Goal: Information Seeking & Learning: Learn about a topic

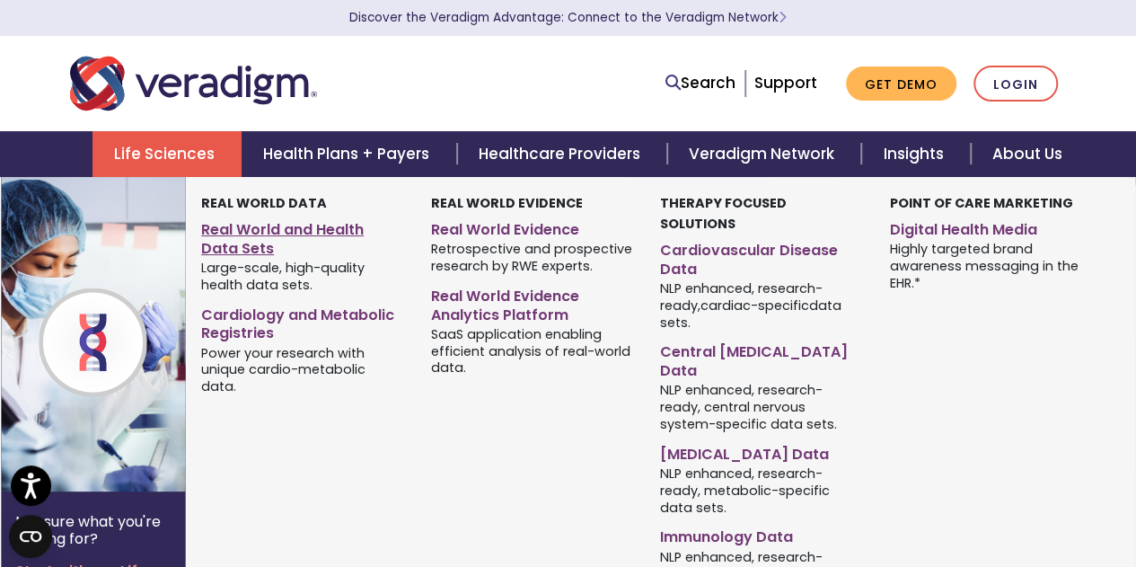
click at [237, 225] on link "Real World and Health Data Sets" at bounding box center [302, 236] width 203 height 45
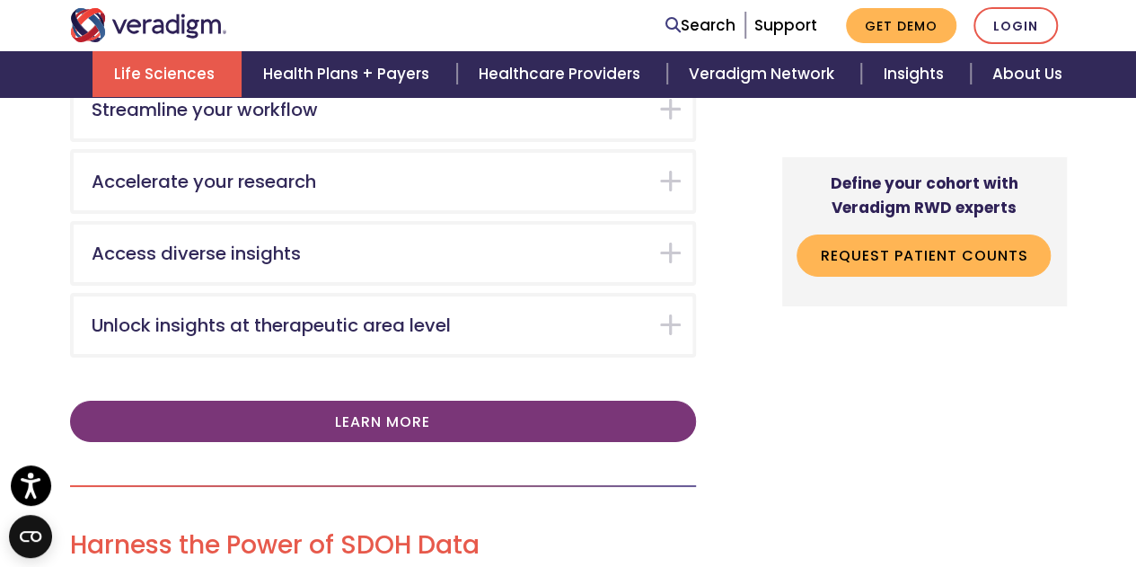
scroll to position [2964, 0]
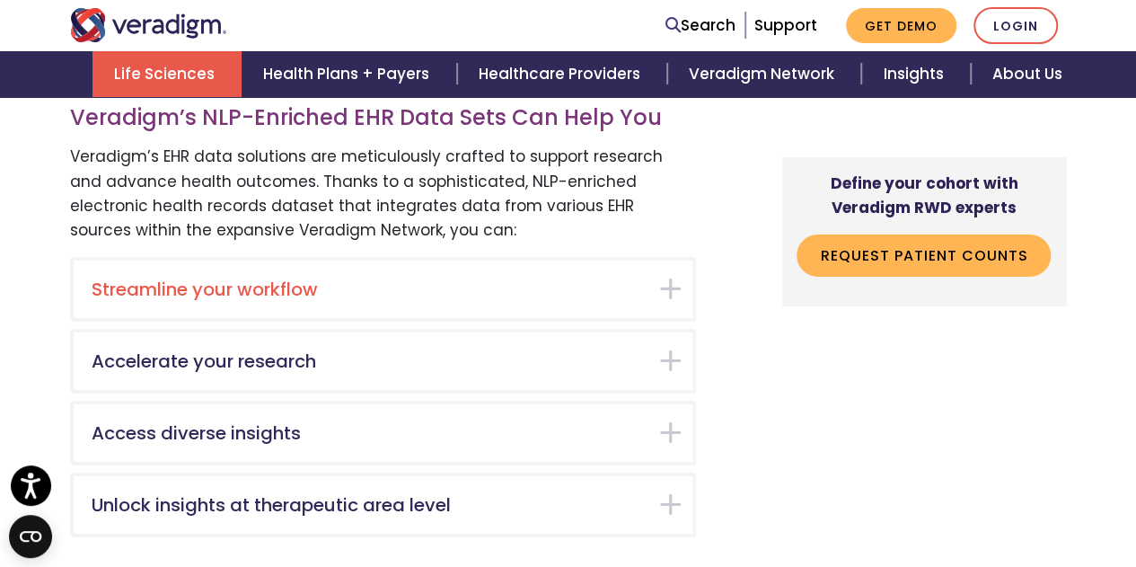
click at [375, 282] on h5 "Streamline your workflow" at bounding box center [370, 289] width 556 height 22
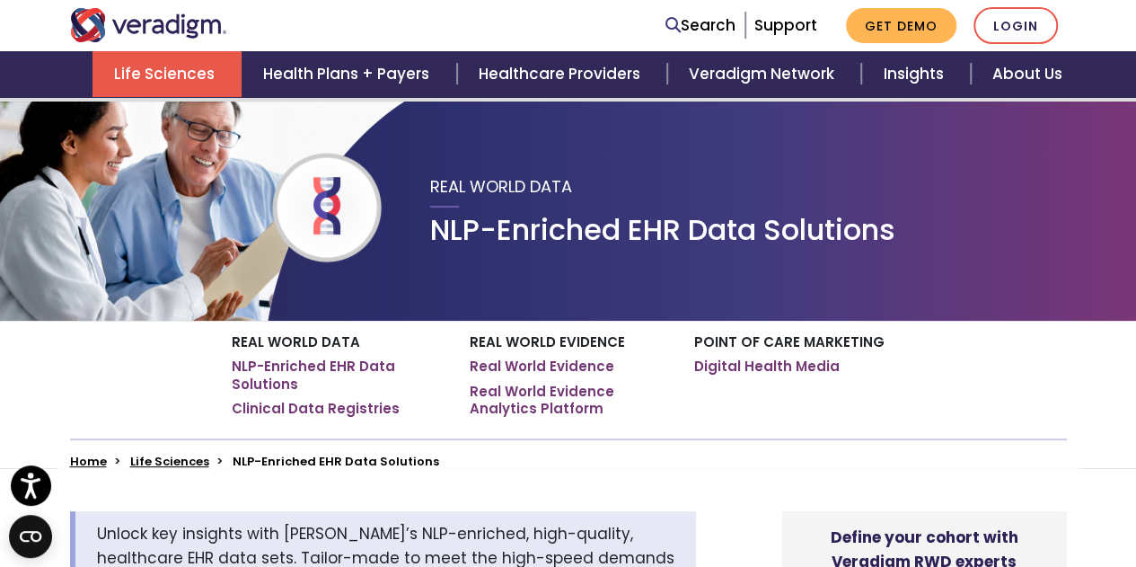
scroll to position [65, 0]
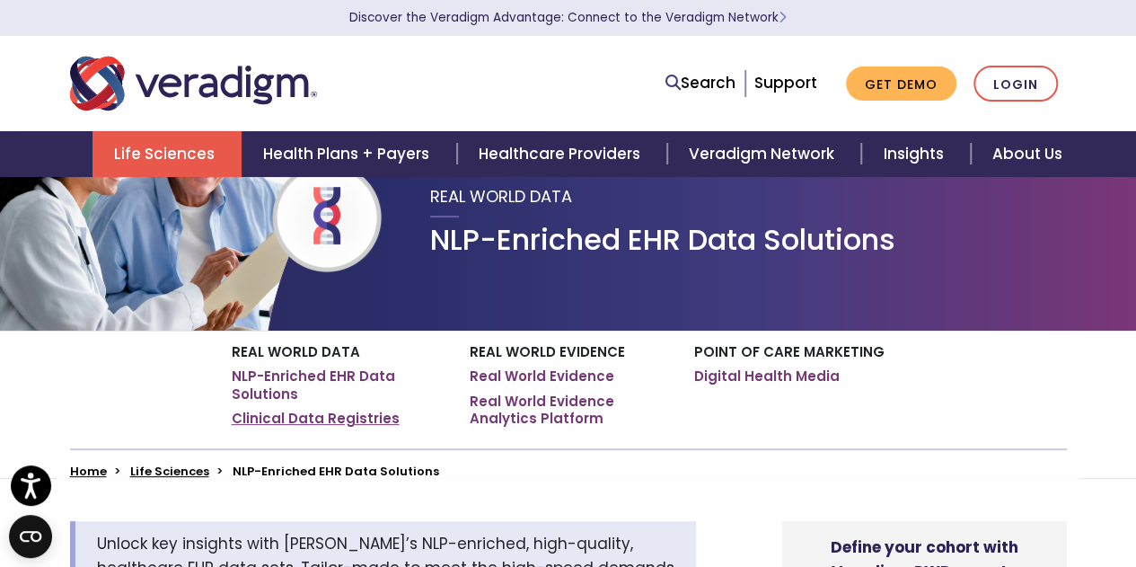
click at [326, 419] on link "Clinical Data Registries" at bounding box center [316, 419] width 168 height 18
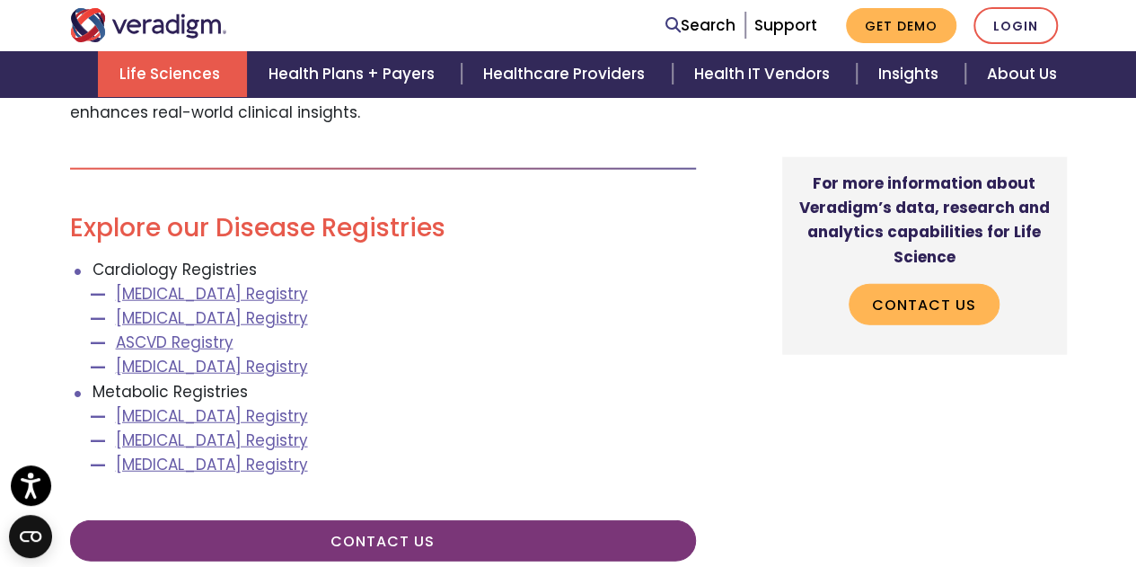
scroll to position [2156, 0]
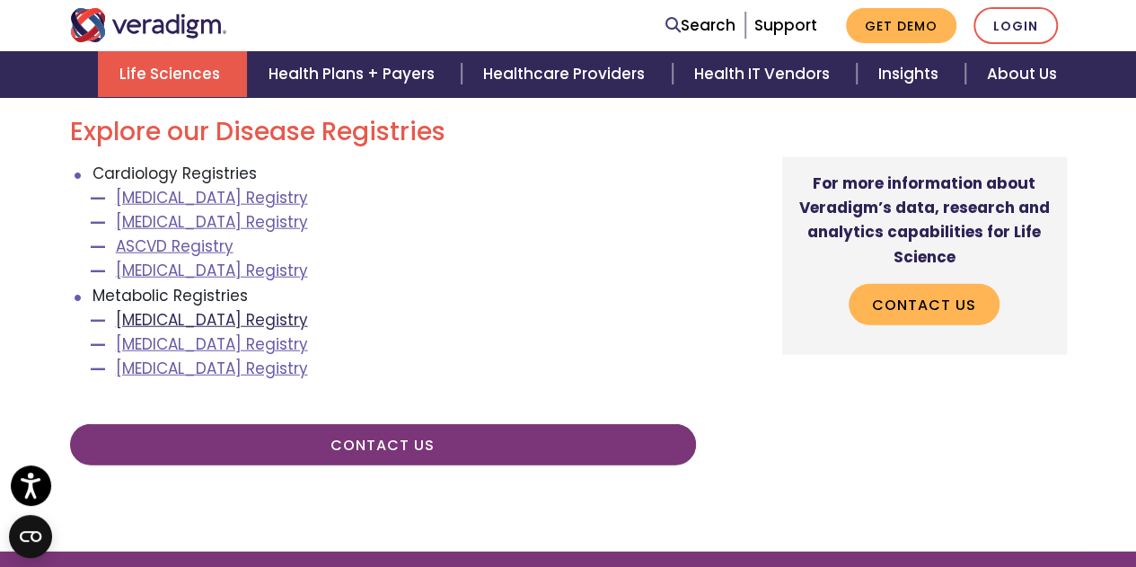
click at [266, 324] on link "[MEDICAL_DATA] Registry" at bounding box center [212, 320] width 192 height 22
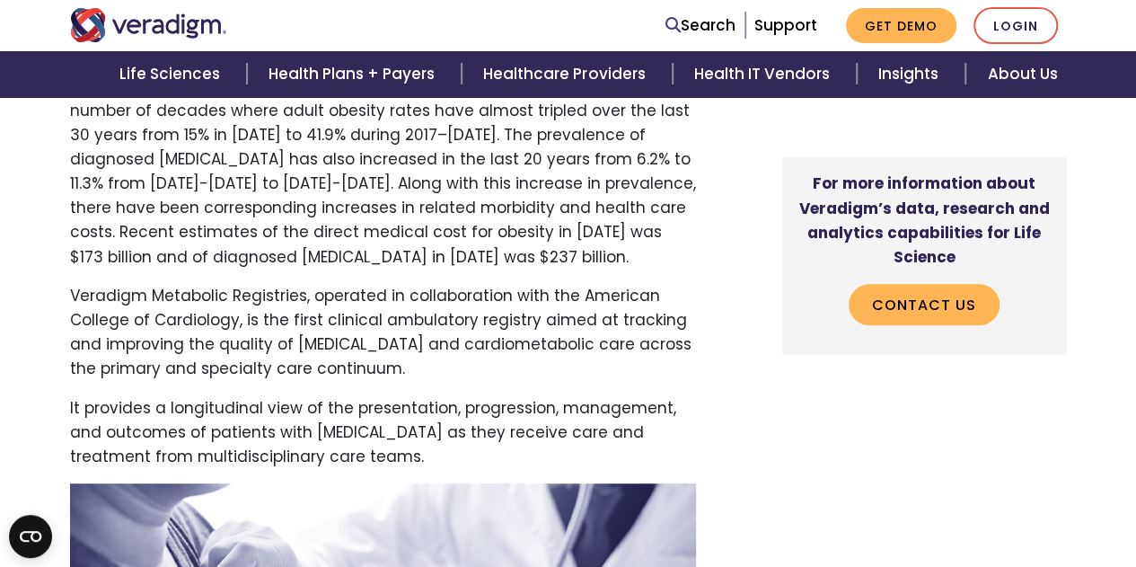
scroll to position [719, 0]
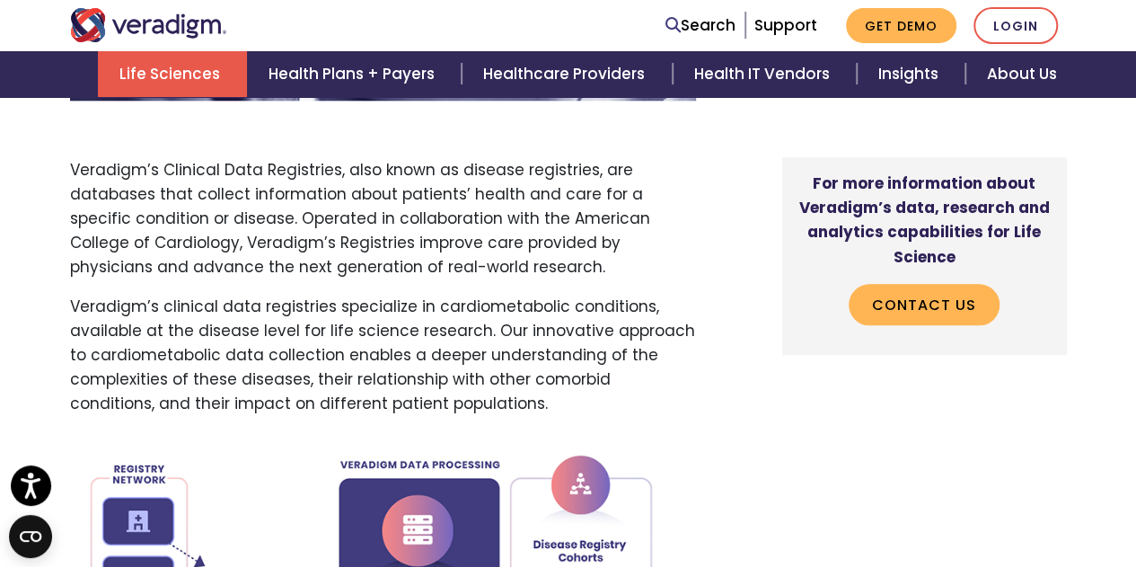
scroll to position [986, 0]
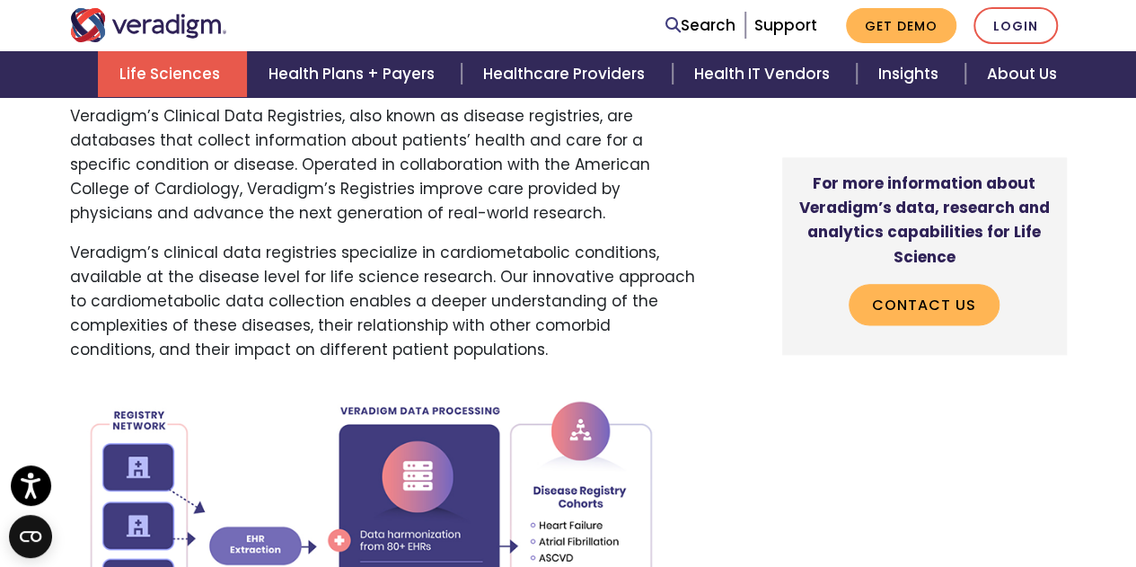
click at [456, 189] on p "Veradigm’s Clinical Data Registries, also known as disease registries, are data…" at bounding box center [383, 165] width 626 height 122
click at [449, 189] on p "Veradigm’s Clinical Data Registries, also known as disease registries, are data…" at bounding box center [383, 165] width 626 height 122
click at [528, 195] on p "Veradigm’s Clinical Data Registries, also known as disease registries, are data…" at bounding box center [383, 165] width 626 height 122
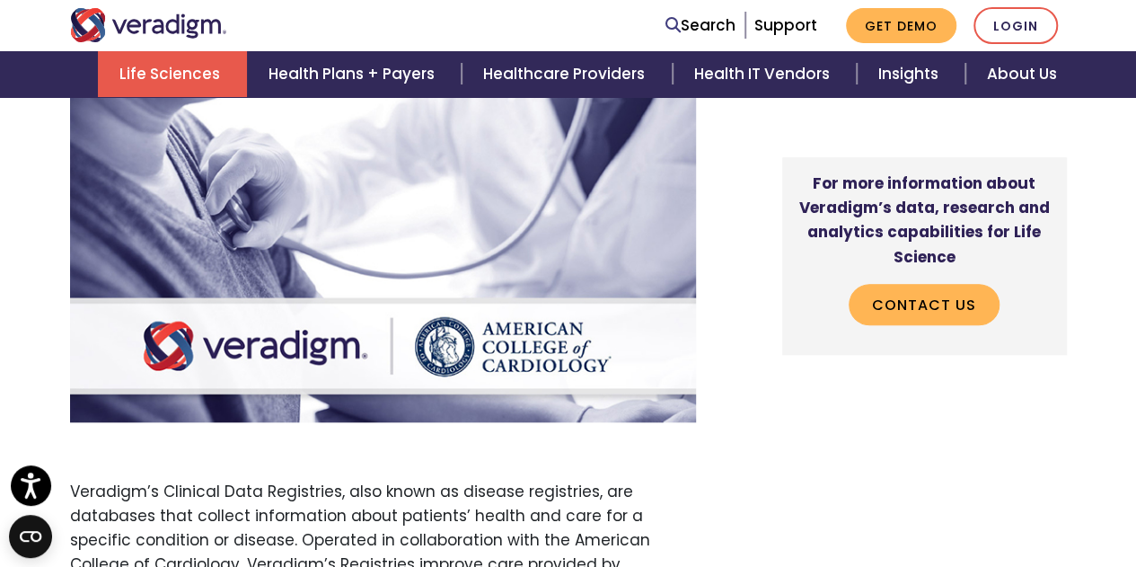
scroll to position [896, 0]
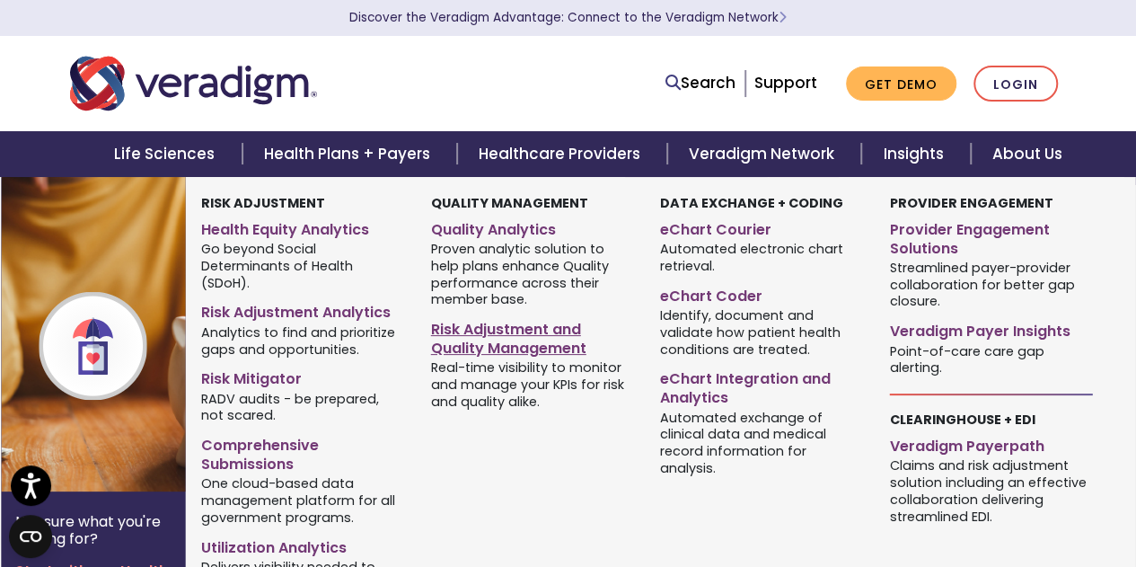
click at [490, 333] on link "Risk Adjustment and Quality Management" at bounding box center [532, 335] width 203 height 45
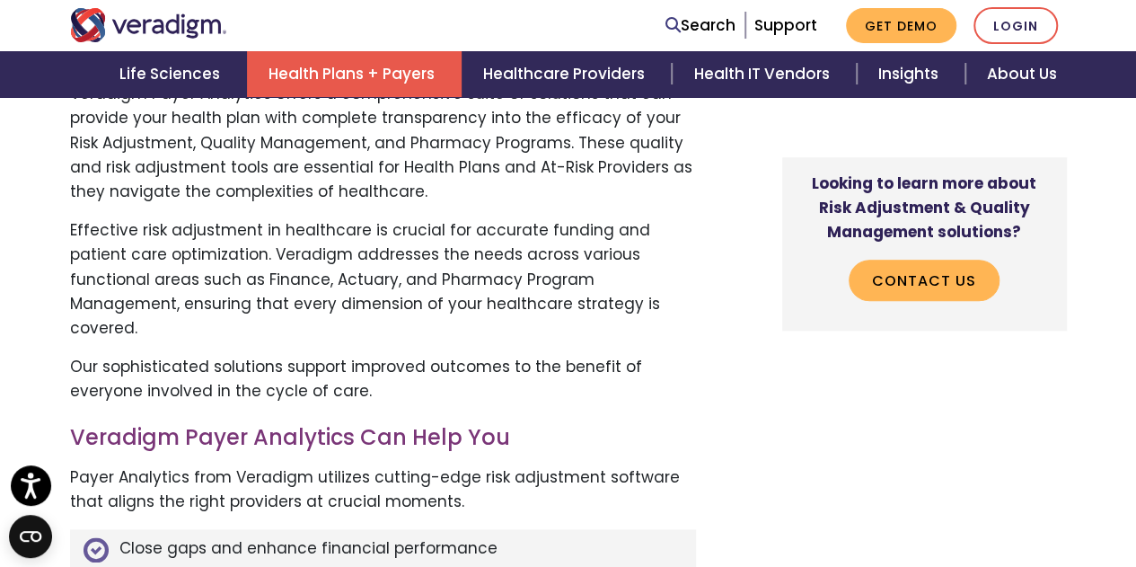
scroll to position [898, 0]
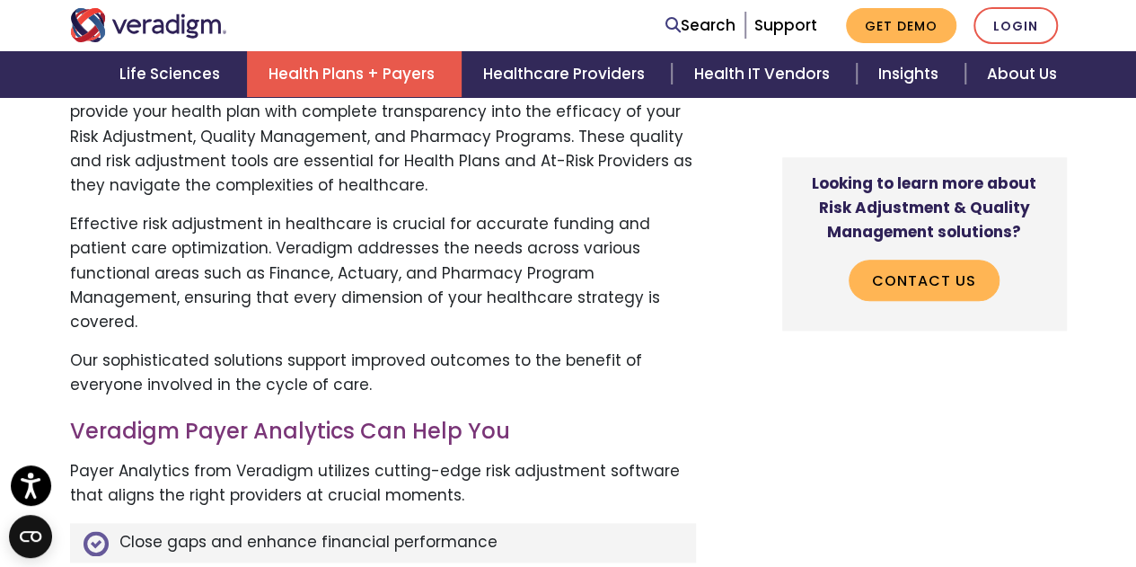
click at [512, 287] on p "Effective risk adjustment in healthcare is crucial for accurate funding and pat…" at bounding box center [383, 273] width 626 height 122
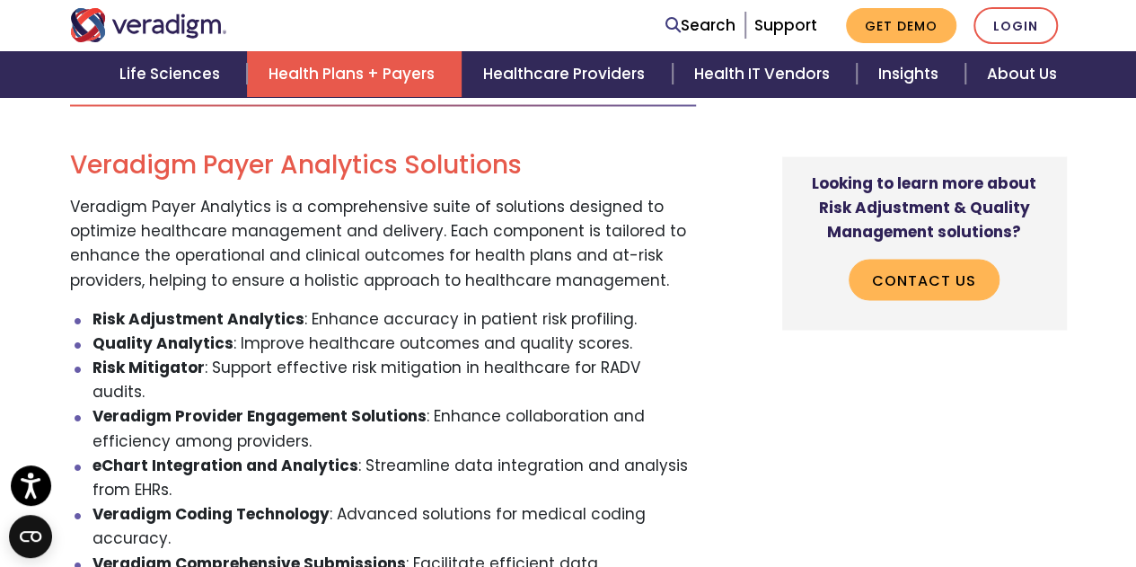
scroll to position [1452, 0]
